Goal: Navigation & Orientation: Find specific page/section

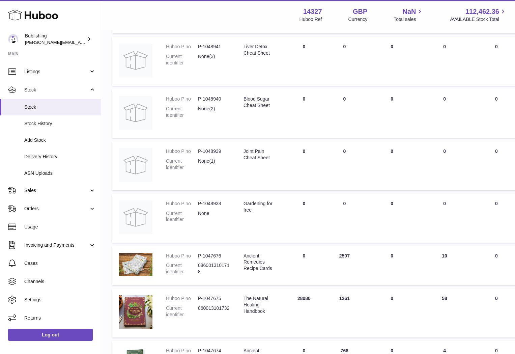
scroll to position [242, 0]
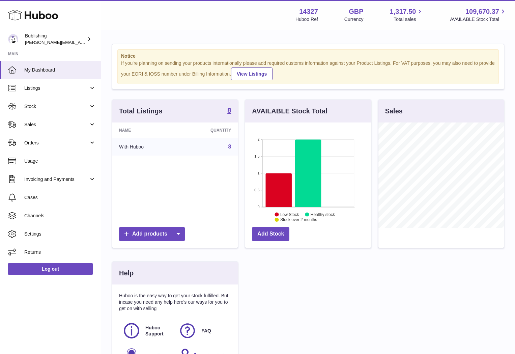
scroll to position [105, 126]
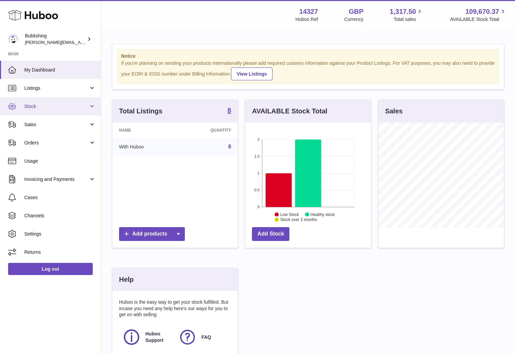
click at [52, 107] on span "Stock" at bounding box center [56, 106] width 64 height 6
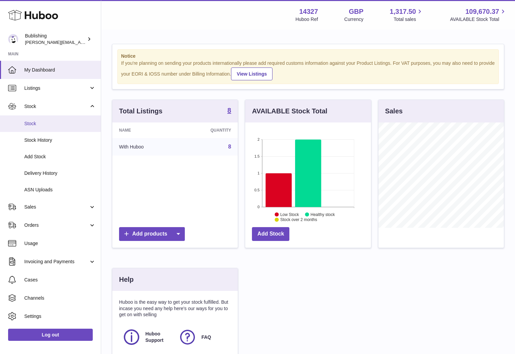
click at [31, 125] on span "Stock" at bounding box center [60, 124] width 72 height 6
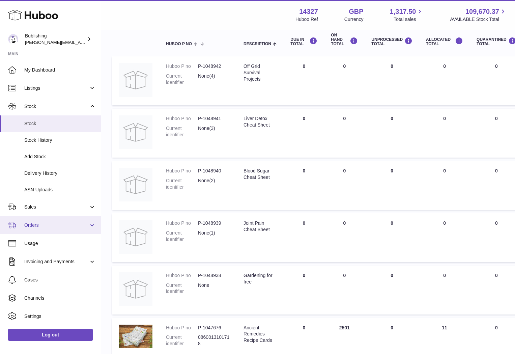
scroll to position [66, 0]
